Goal: Find specific page/section

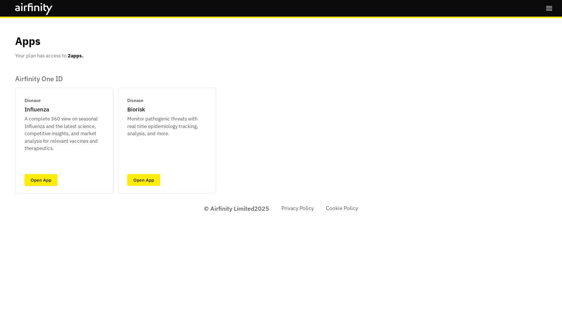
click at [51, 178] on link "Open App" at bounding box center [41, 180] width 33 height 12
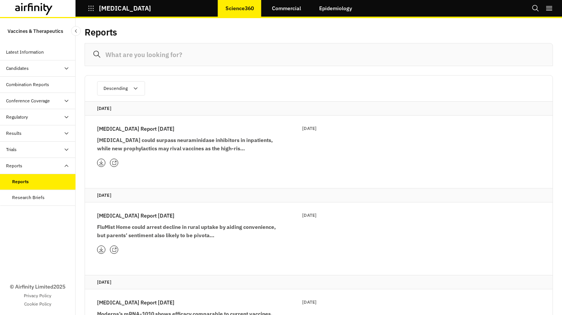
click at [104, 165] on icon at bounding box center [101, 163] width 5 height 6
